Goal: Find specific page/section: Find specific page/section

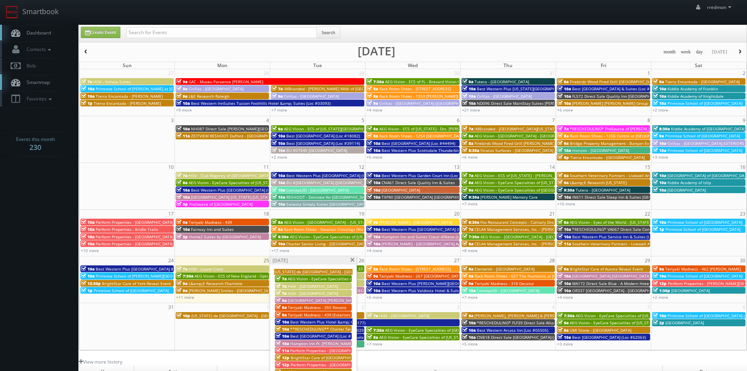
scroll to position [78, 0]
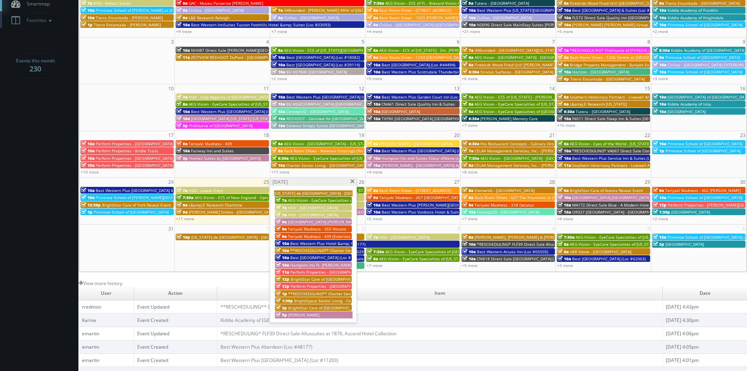
click at [351, 182] on span at bounding box center [352, 181] width 5 height 4
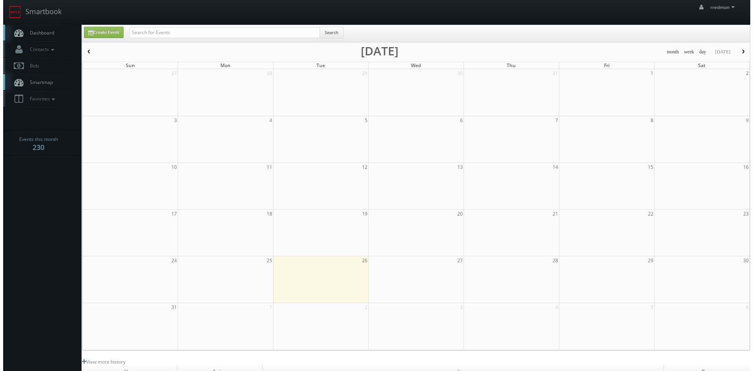
scroll to position [78, 0]
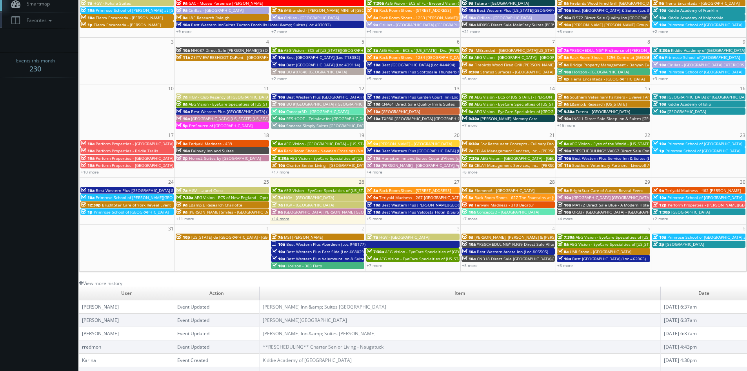
click at [288, 220] on link "+14 more" at bounding box center [280, 218] width 18 height 5
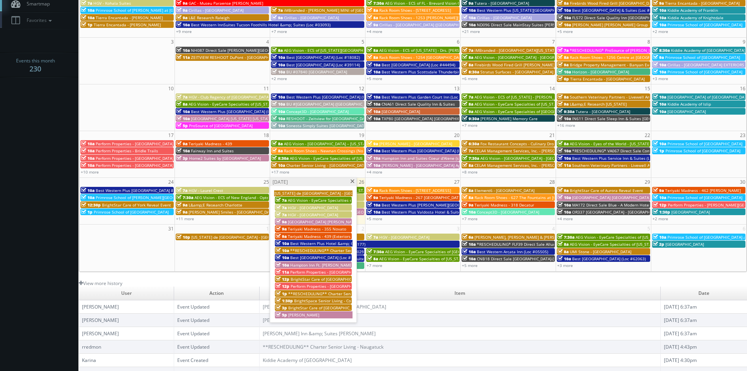
click at [325, 280] on span "BrightStar Care of [GEOGRAPHIC_DATA]/[GEOGRAPHIC_DATA][PERSON_NAME] Reveal Event" at bounding box center [376, 278] width 170 height 5
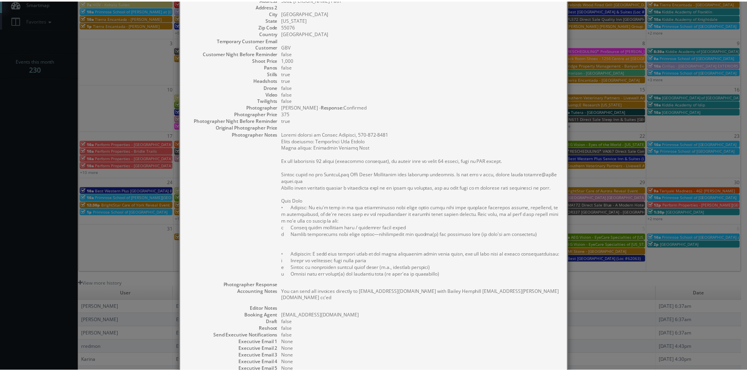
scroll to position [0, 0]
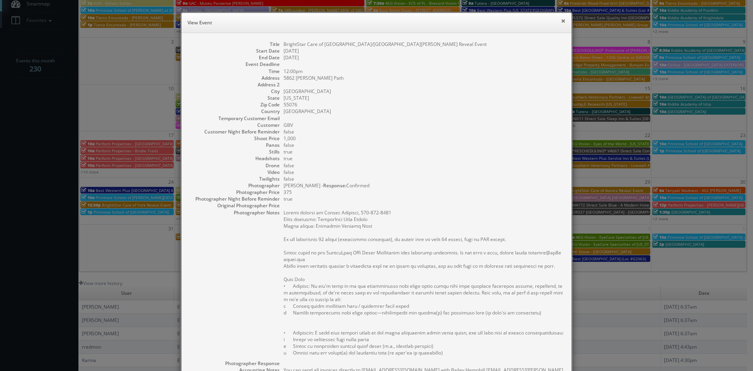
click at [561, 21] on button "×" at bounding box center [563, 20] width 5 height 5
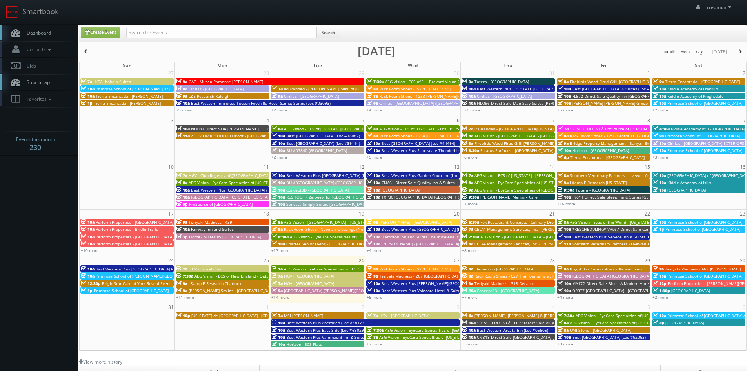
click at [738, 55] on button "button" at bounding box center [740, 52] width 13 height 10
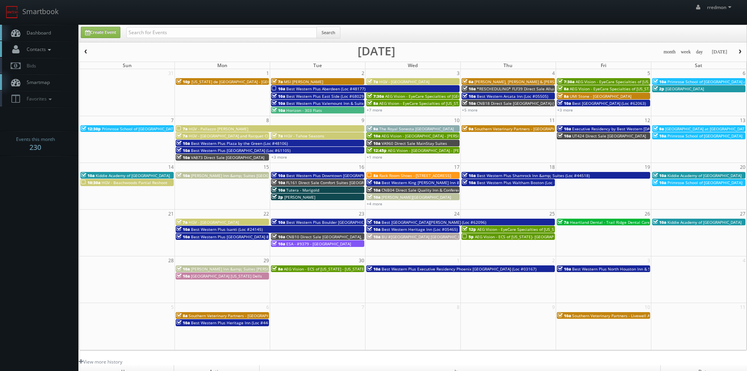
click at [54, 51] on link "Contacts" at bounding box center [39, 49] width 78 height 16
click at [55, 64] on link "Manage Photographers" at bounding box center [39, 62] width 78 height 11
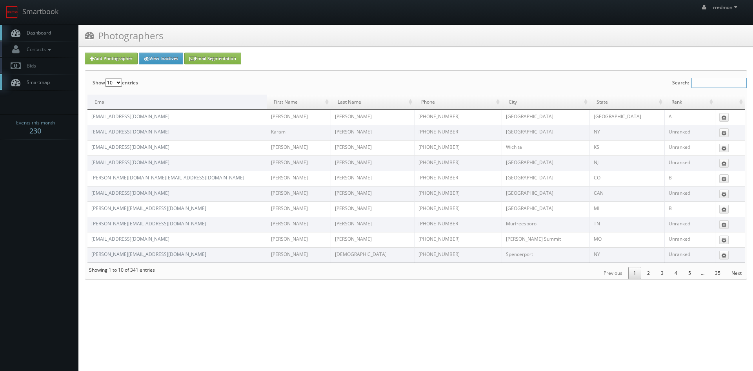
click at [712, 81] on input "Search:" at bounding box center [719, 83] width 55 height 10
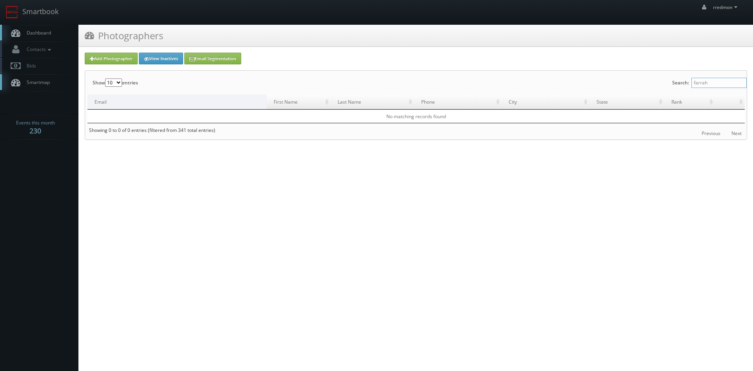
type input "farrah"
click at [52, 35] on link "Dashboard" at bounding box center [39, 33] width 78 height 16
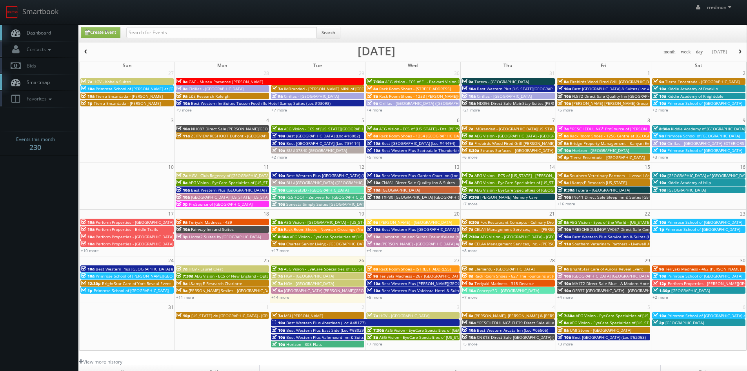
scroll to position [39, 0]
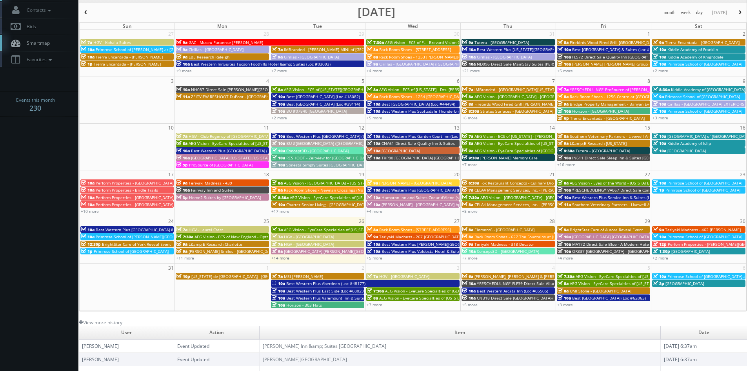
click at [285, 258] on link "+14 more" at bounding box center [280, 257] width 18 height 5
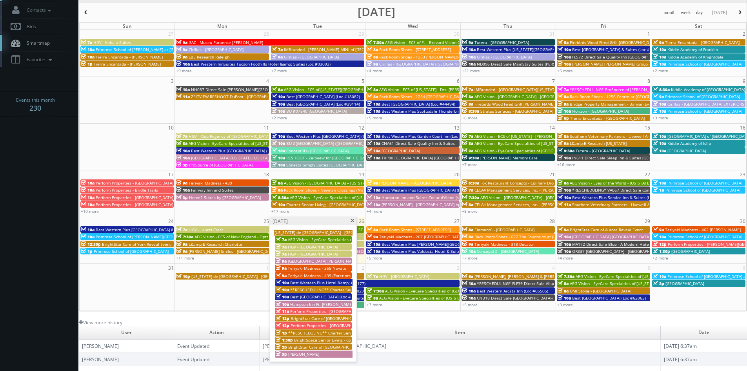
click at [354, 221] on span at bounding box center [352, 220] width 5 height 4
